Goal: Task Accomplishment & Management: Manage account settings

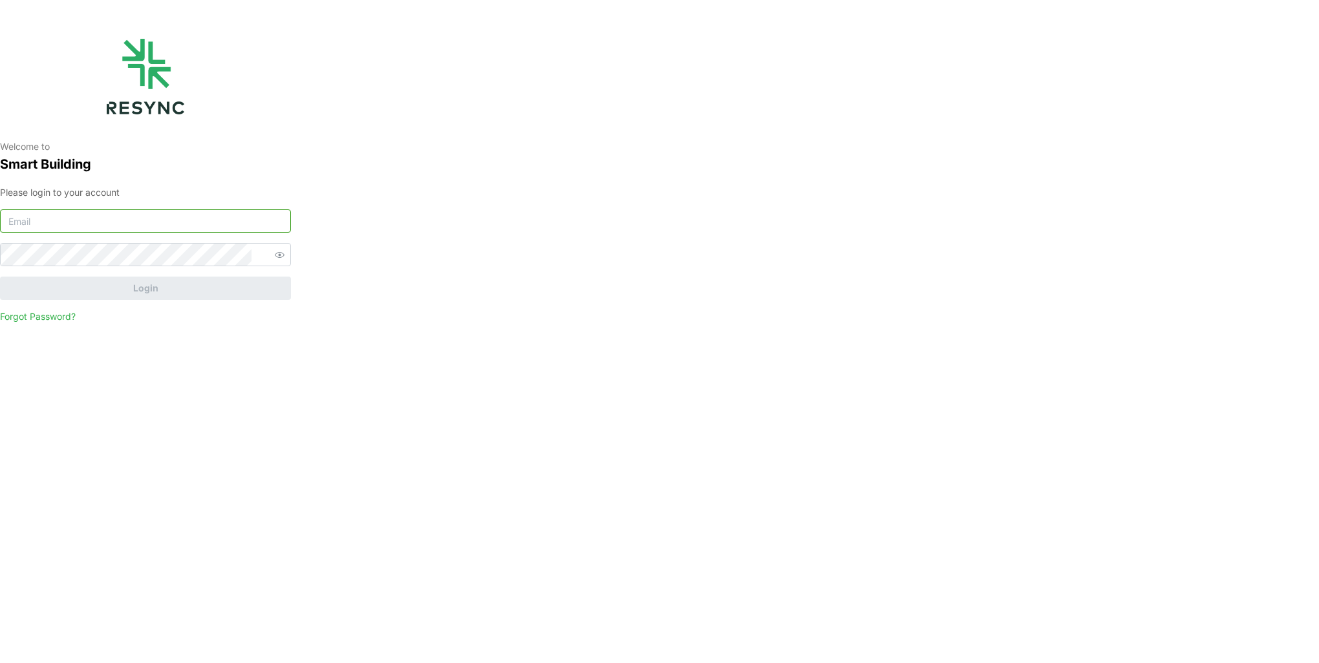
click at [69, 216] on input at bounding box center [145, 220] width 291 height 23
type input "[EMAIL_ADDRESS][DOMAIN_NAME]"
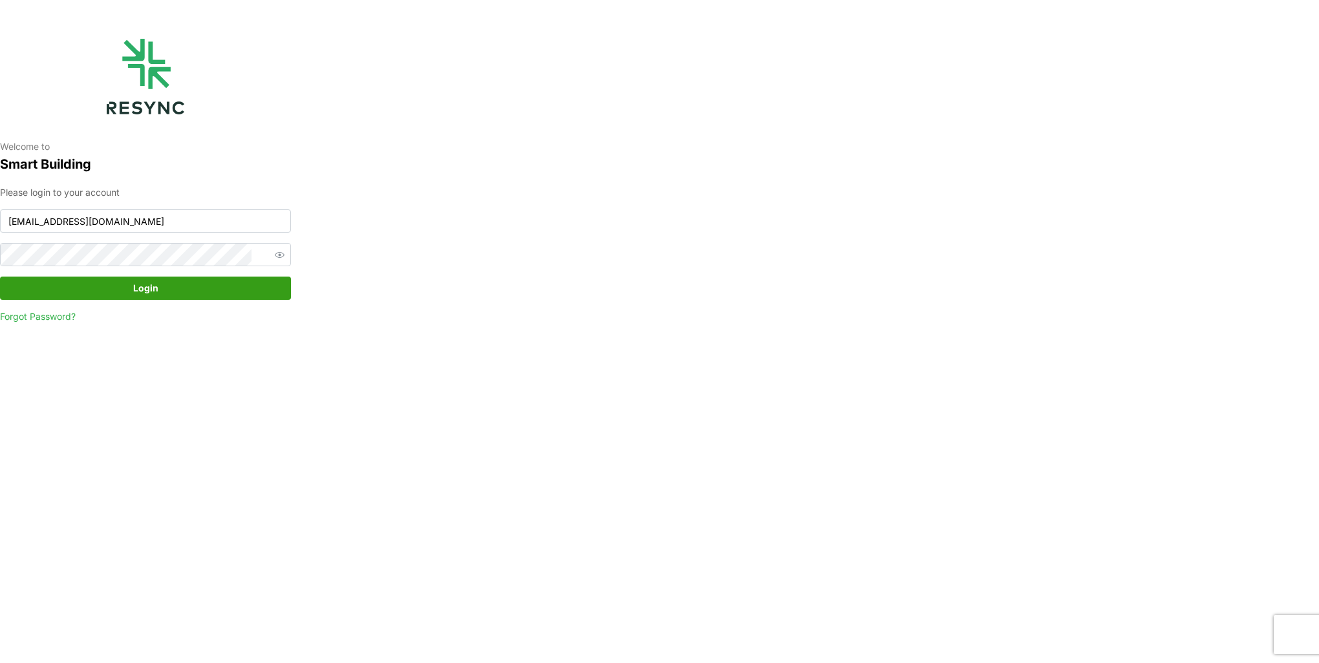
click at [215, 294] on span "Login" at bounding box center [145, 288] width 266 height 22
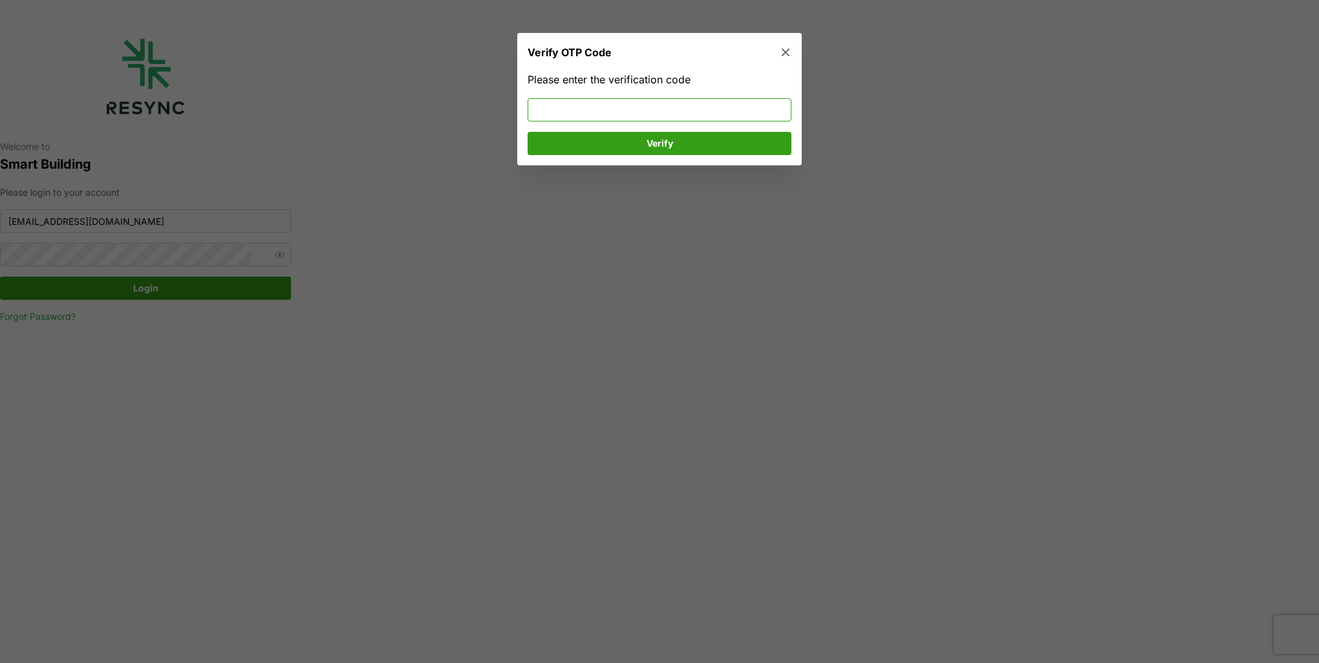
click at [642, 102] on input at bounding box center [660, 109] width 264 height 23
type input "519952"
click at [635, 152] on span "Verify" at bounding box center [659, 144] width 239 height 22
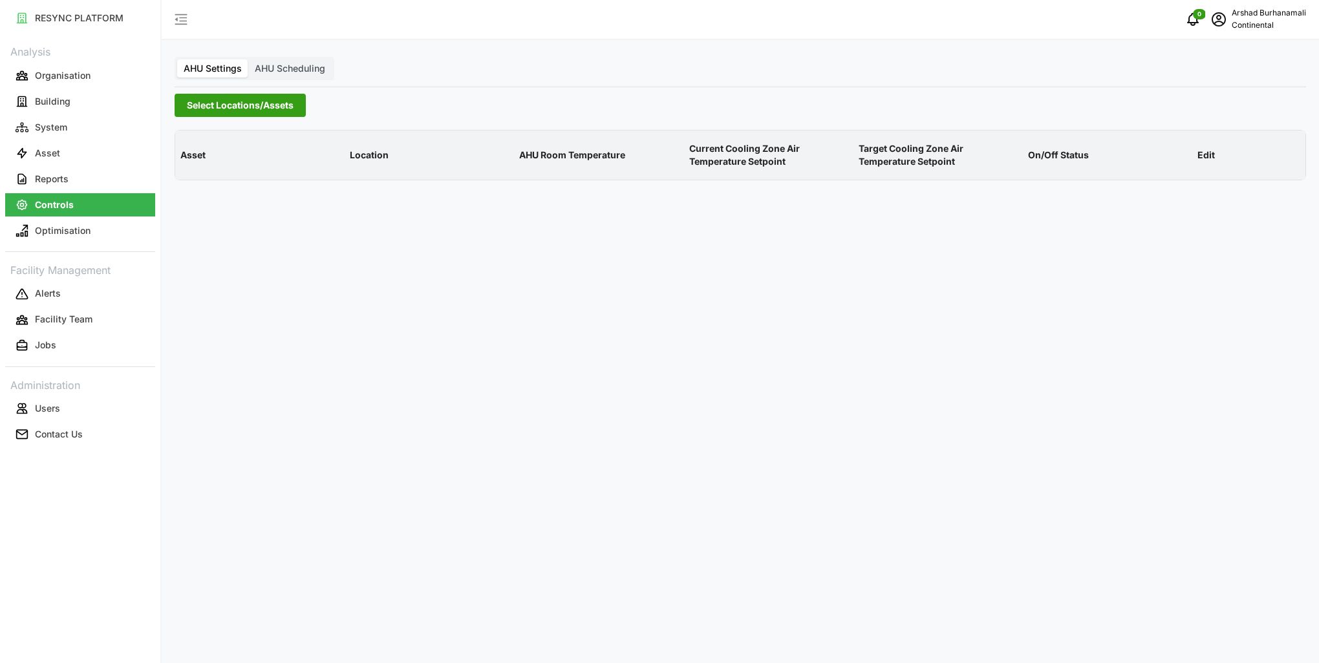
click at [226, 98] on span "Select Locations/Assets" at bounding box center [240, 105] width 107 height 22
click at [189, 164] on icon at bounding box center [191, 163] width 10 height 10
click at [217, 182] on span "Select CA1" at bounding box center [217, 182] width 8 height 8
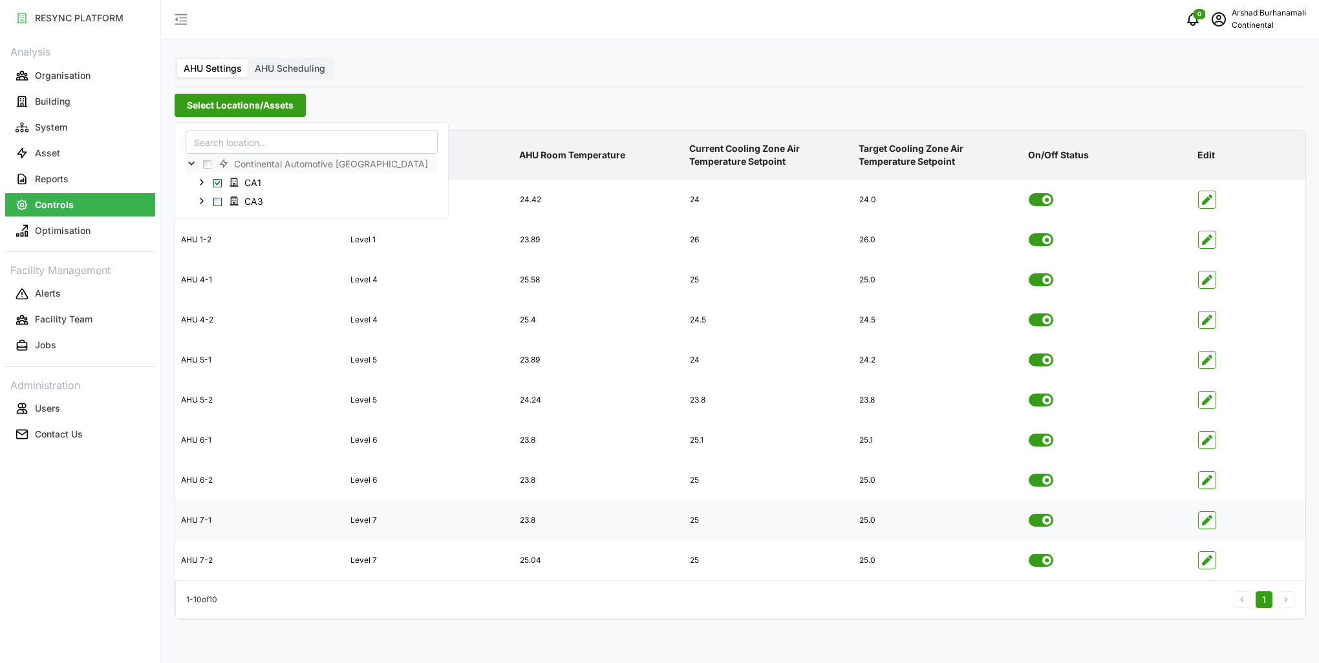
click at [1214, 524] on span "button" at bounding box center [1207, 520] width 17 height 17
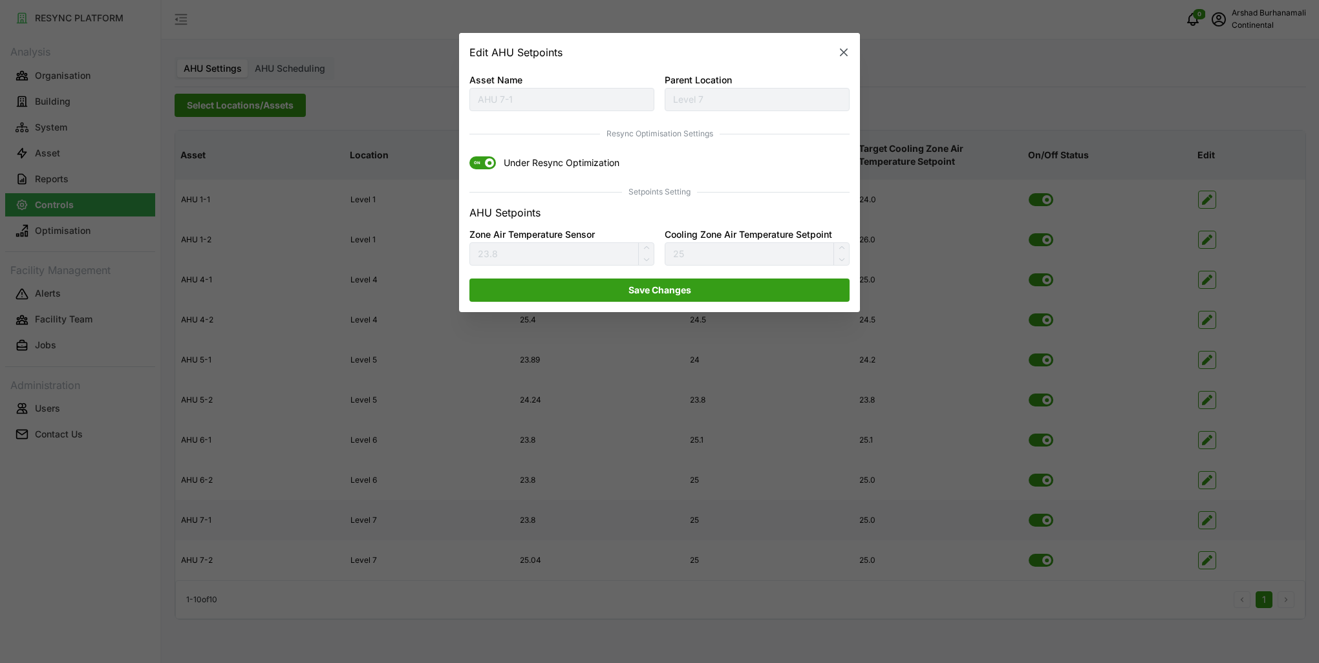
click at [491, 167] on span "ON" at bounding box center [482, 163] width 27 height 13
click at [469, 157] on input "ON Under Resync Optimization" at bounding box center [469, 157] width 0 height 0
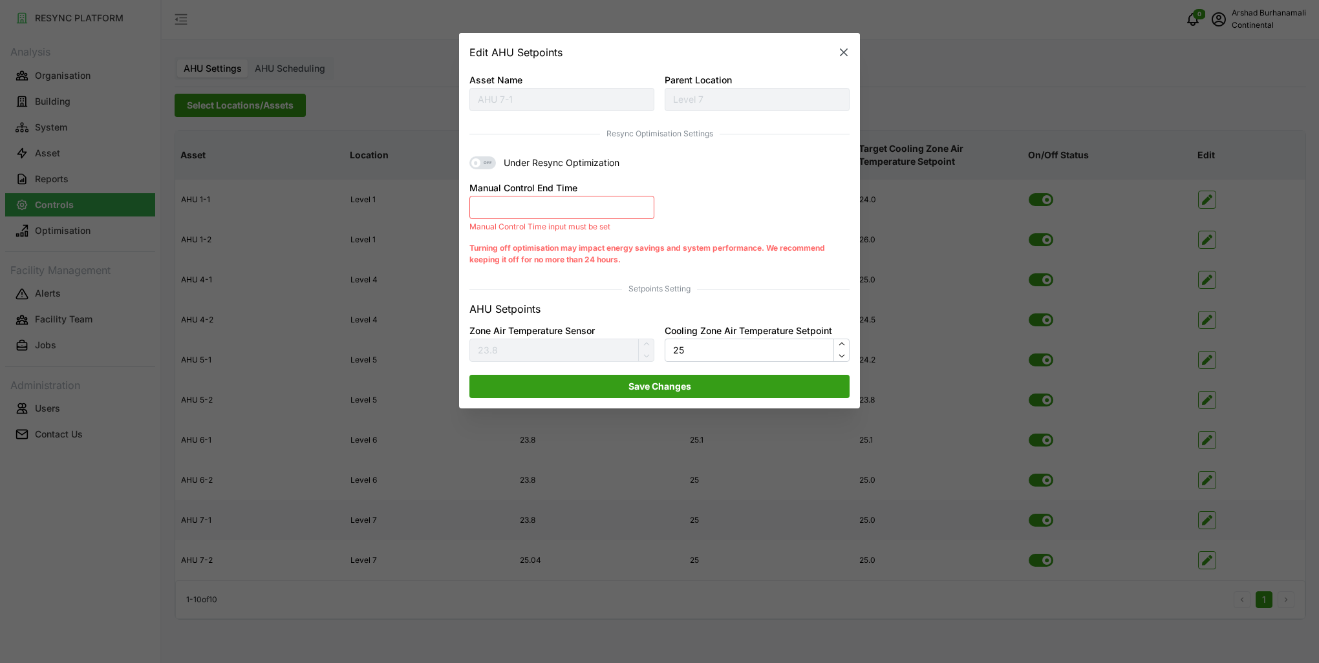
click at [507, 206] on button "Manual Control End Time" at bounding box center [561, 207] width 185 height 23
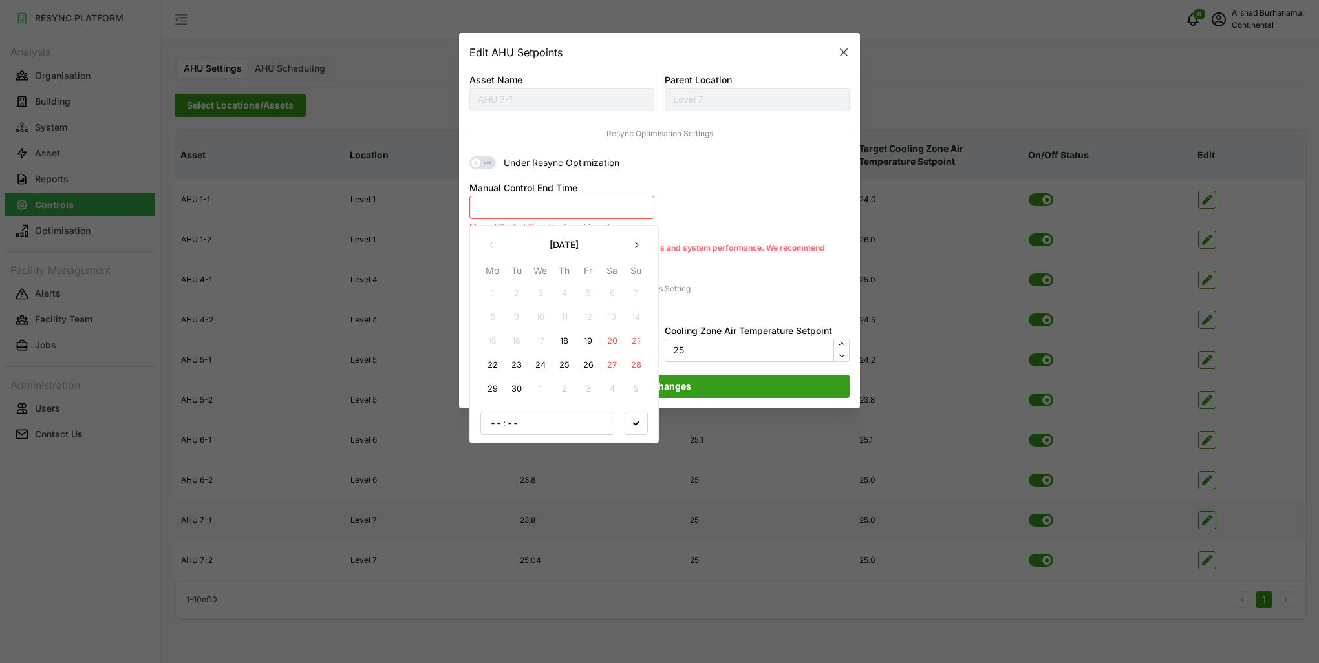
click at [566, 341] on button "18" at bounding box center [564, 341] width 23 height 23
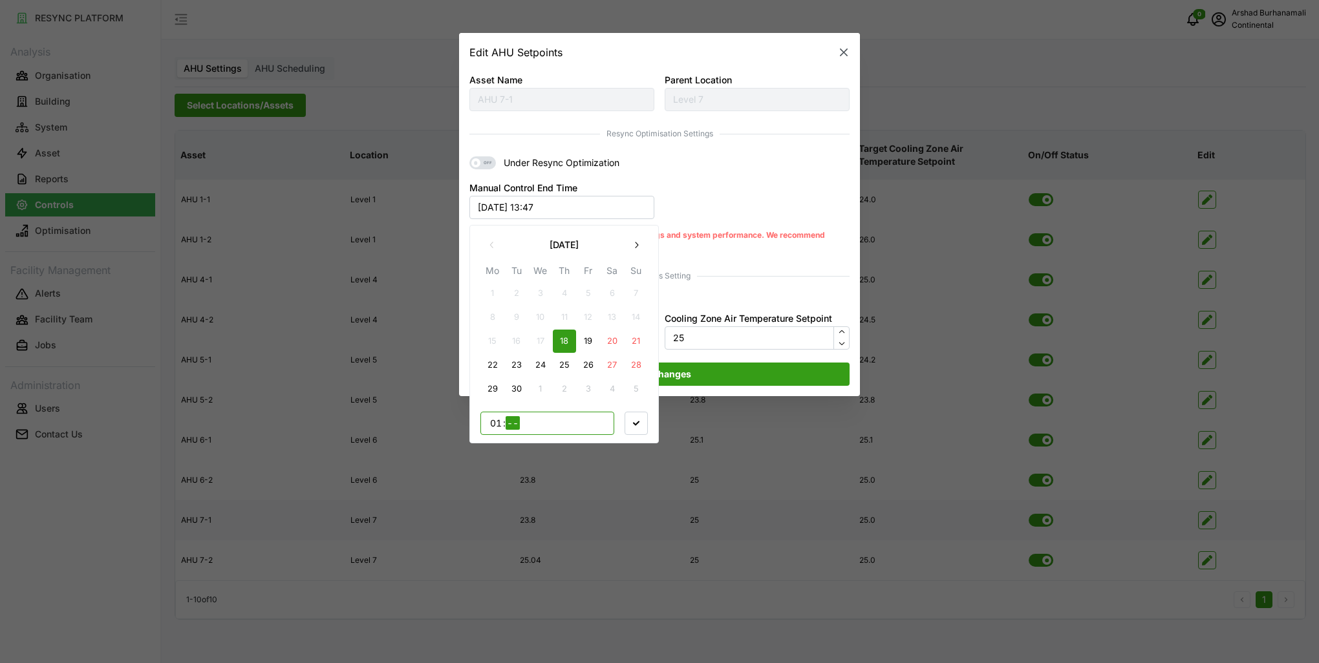
type input "14"
type input "45"
click at [631, 418] on span "button" at bounding box center [636, 423] width 22 height 22
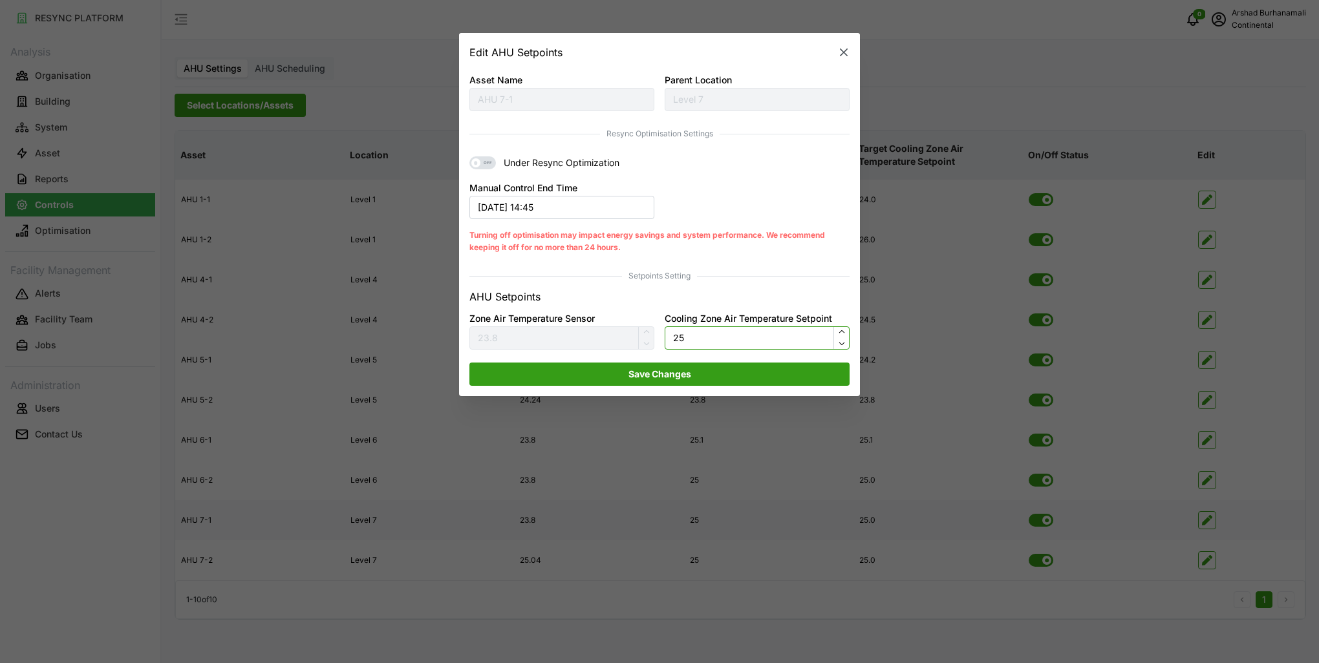
click at [694, 345] on input "25" at bounding box center [757, 338] width 185 height 23
type input "24"
click at [687, 373] on span "Save Changes" at bounding box center [659, 374] width 63 height 22
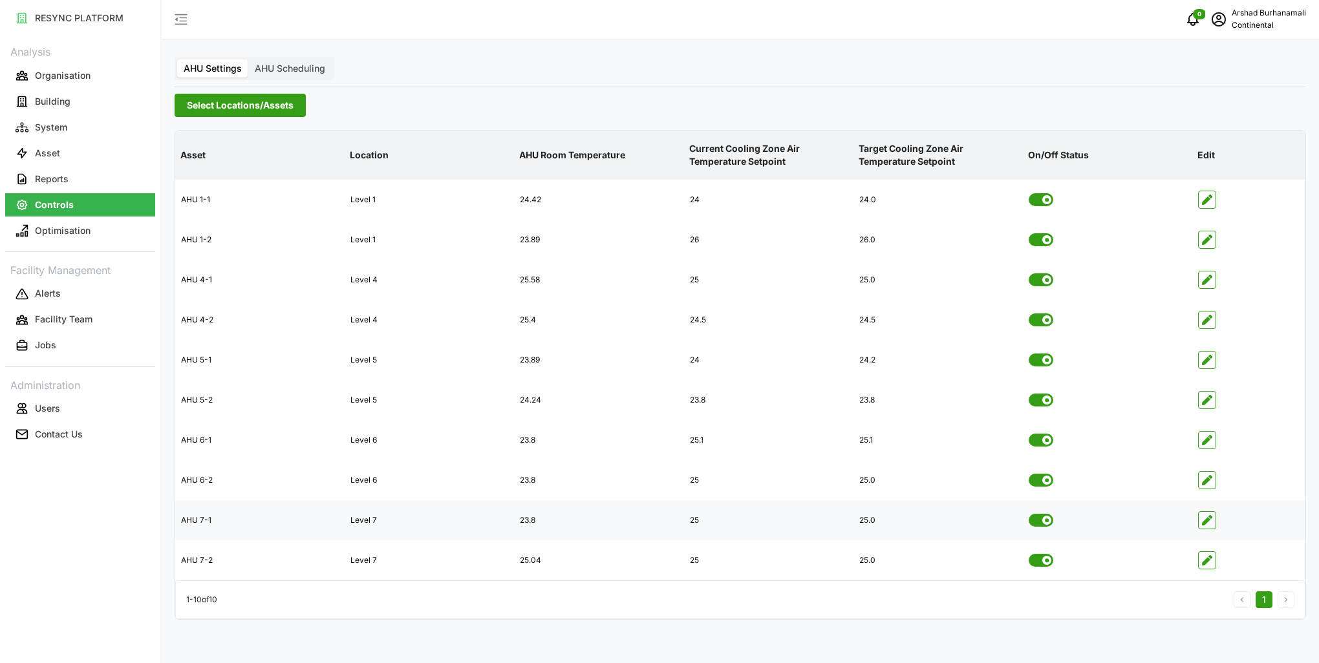
click at [206, 100] on span "Select Locations/Assets" at bounding box center [240, 105] width 107 height 22
click at [216, 106] on span "Select Locations/Assets" at bounding box center [240, 105] width 107 height 22
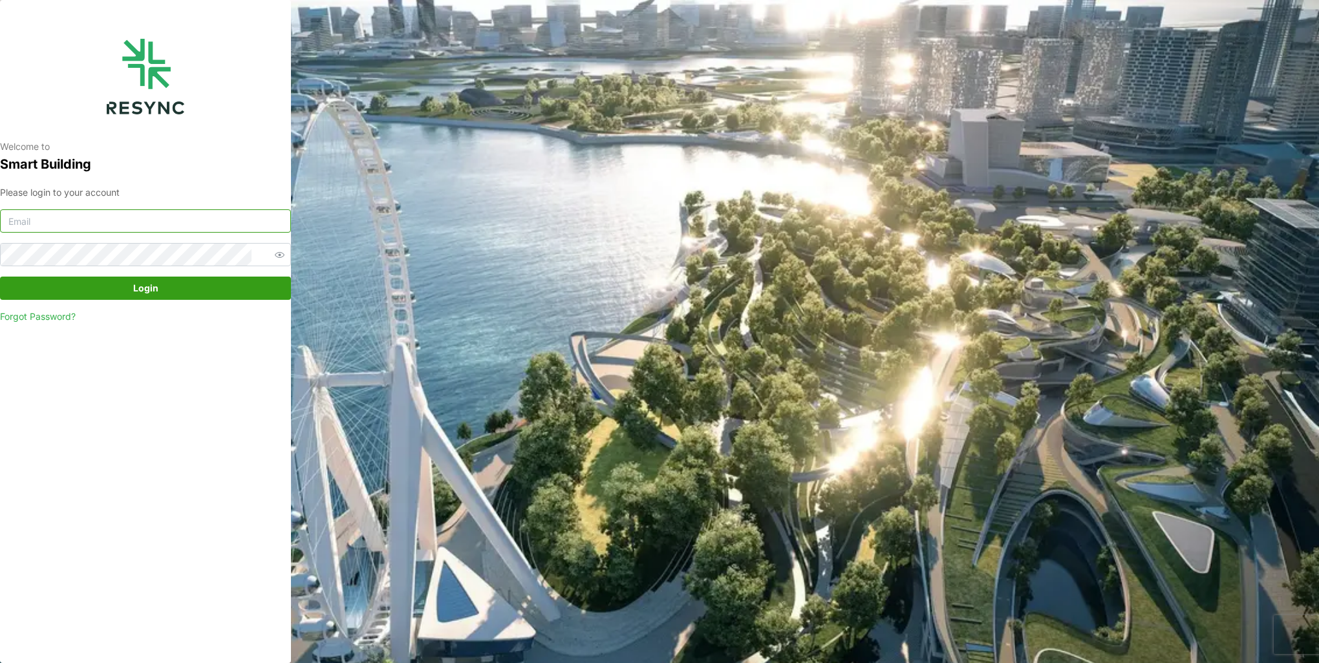
click at [125, 219] on input at bounding box center [145, 220] width 291 height 23
type input "burhanamali.arshad@aumovio.com"
click at [189, 281] on span "Login" at bounding box center [145, 288] width 266 height 22
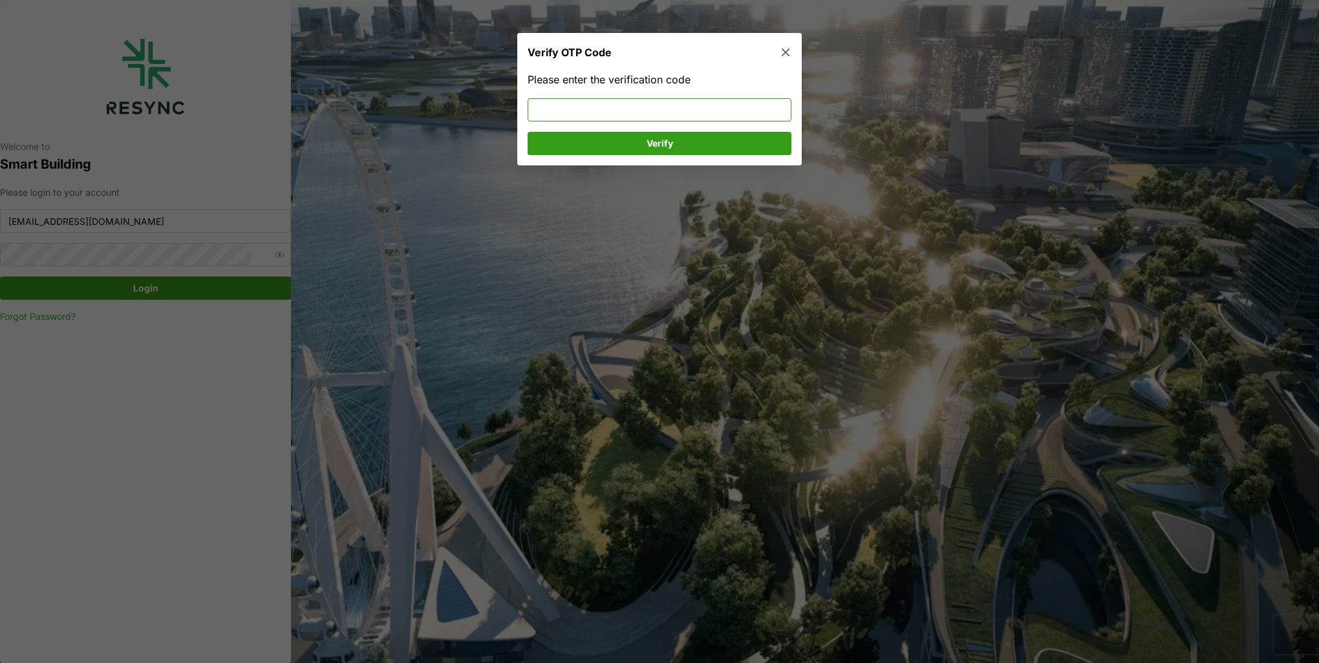
click at [594, 111] on input at bounding box center [660, 109] width 264 height 23
type input "321381"
click at [610, 142] on span "Verify" at bounding box center [659, 144] width 239 height 22
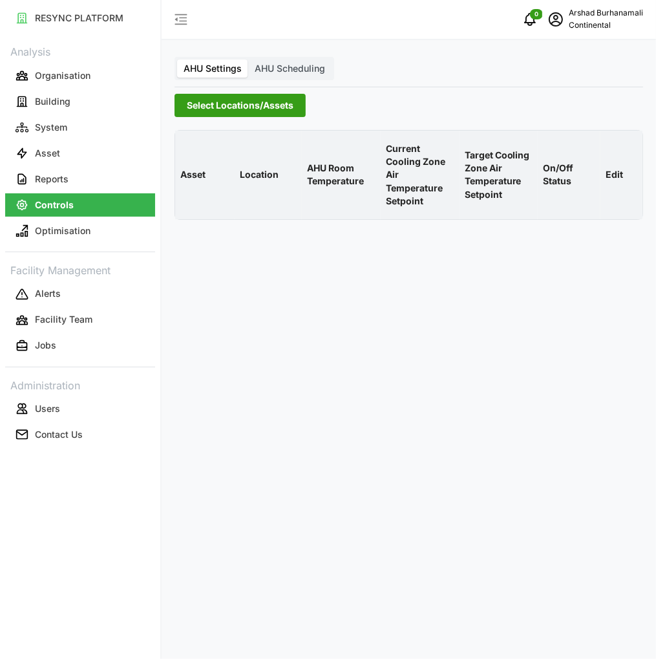
click at [246, 105] on span "Select Locations/Assets" at bounding box center [240, 105] width 107 height 22
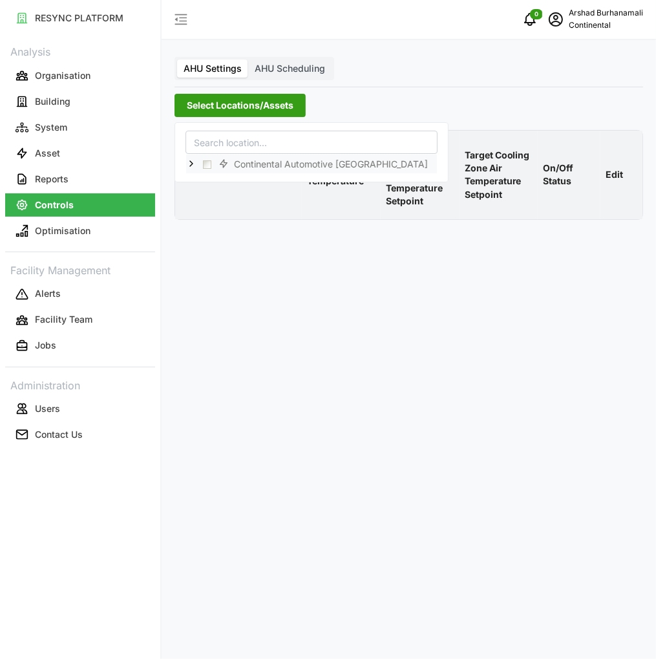
click at [193, 166] on icon at bounding box center [191, 163] width 10 height 10
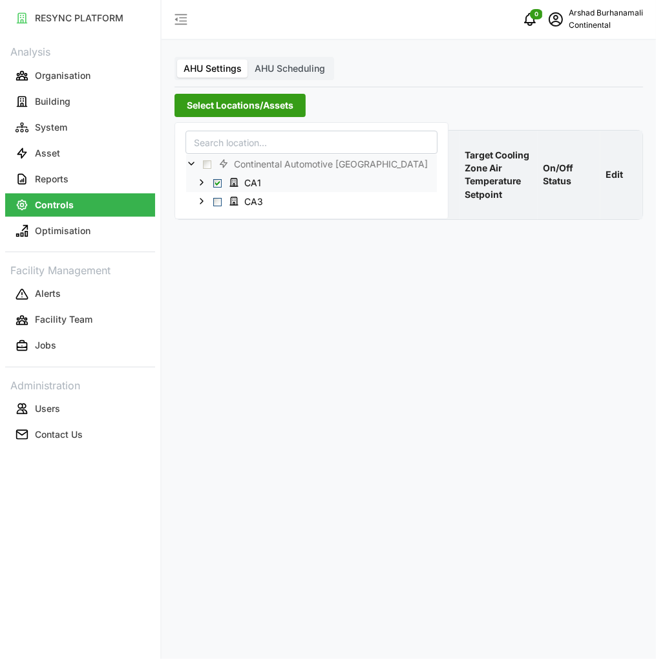
click at [218, 183] on span "Select CA1" at bounding box center [217, 182] width 8 height 8
click at [217, 183] on span "Select CA1" at bounding box center [217, 182] width 8 height 8
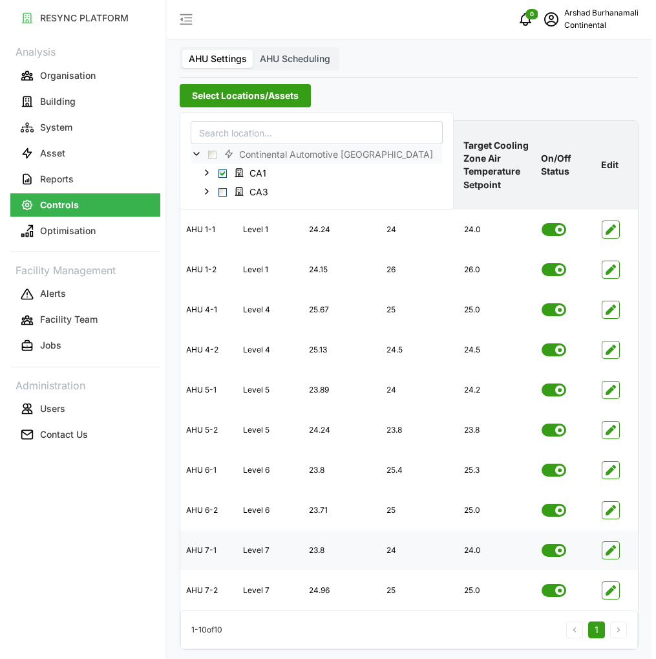
scroll to position [13, 0]
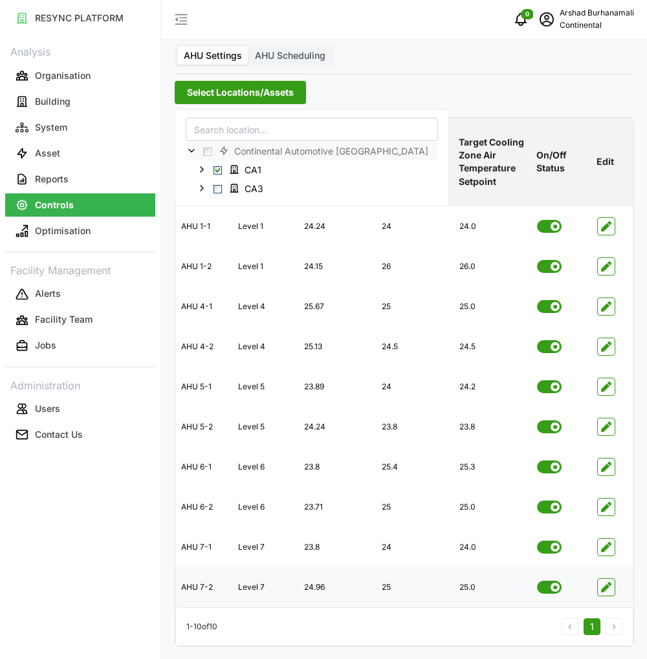
click at [608, 589] on icon "button" at bounding box center [606, 587] width 10 height 10
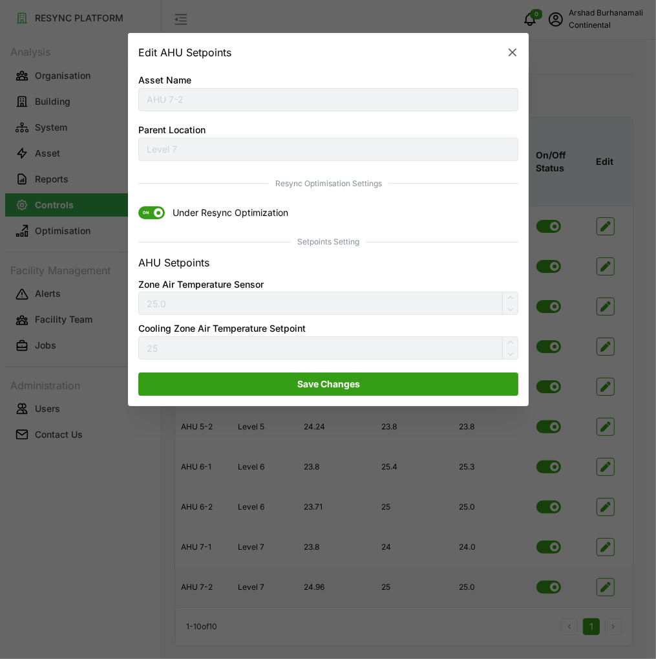
click at [156, 218] on span "ON" at bounding box center [151, 212] width 27 height 13
click at [138, 206] on input "ON Under Resync Optimization" at bounding box center [138, 206] width 0 height 0
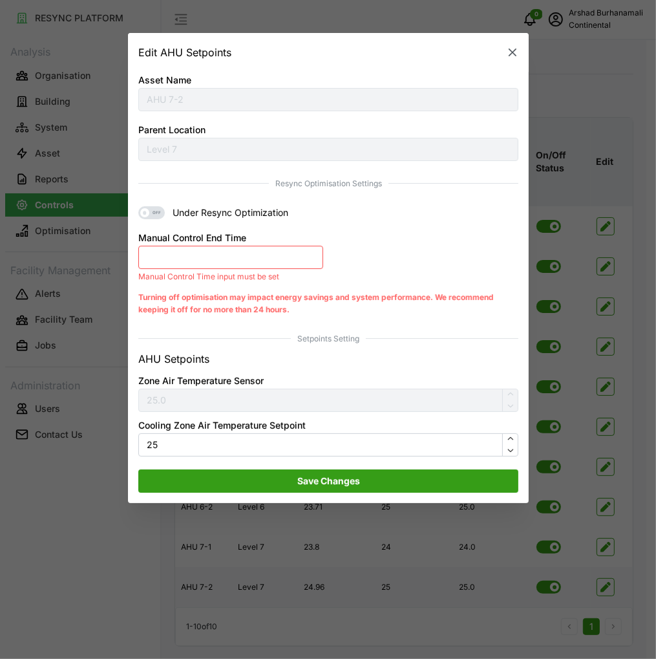
click at [175, 252] on button "Manual Control End Time" at bounding box center [230, 257] width 185 height 23
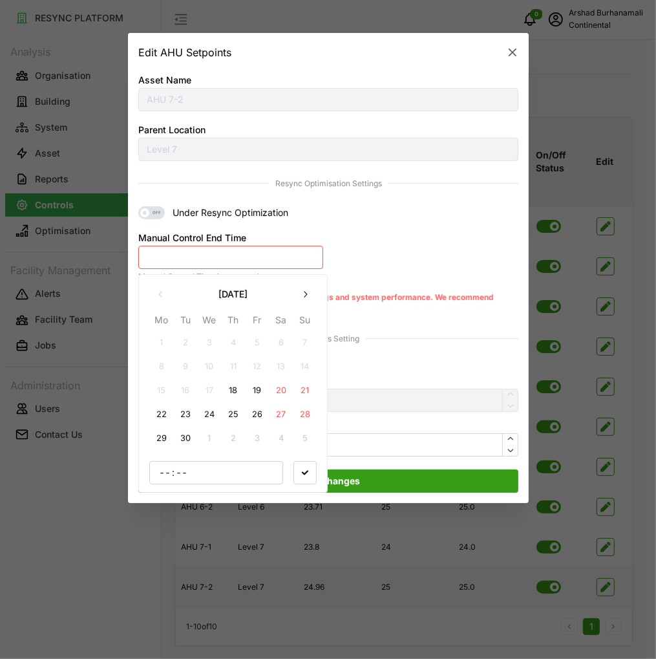
click at [233, 399] on button "18" at bounding box center [232, 390] width 23 height 23
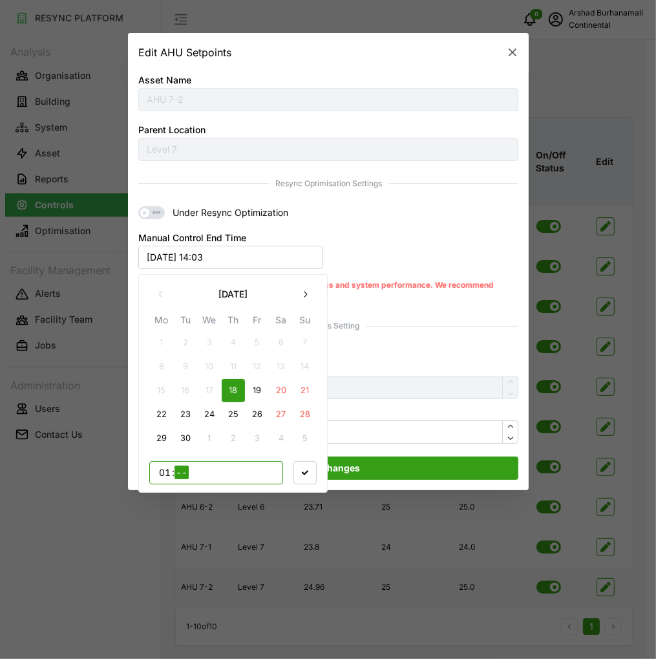
type input "15"
type input "00"
click at [305, 475] on icon "button" at bounding box center [305, 472] width 6 height 6
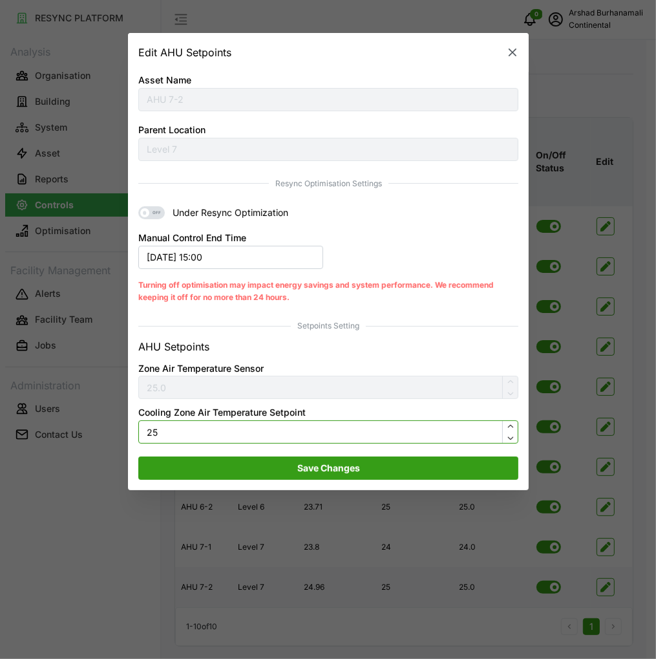
click at [290, 436] on input "25" at bounding box center [328, 431] width 380 height 23
type input "24"
click at [311, 464] on span "Save Changes" at bounding box center [328, 468] width 63 height 22
